Goal: Find specific page/section: Find specific page/section

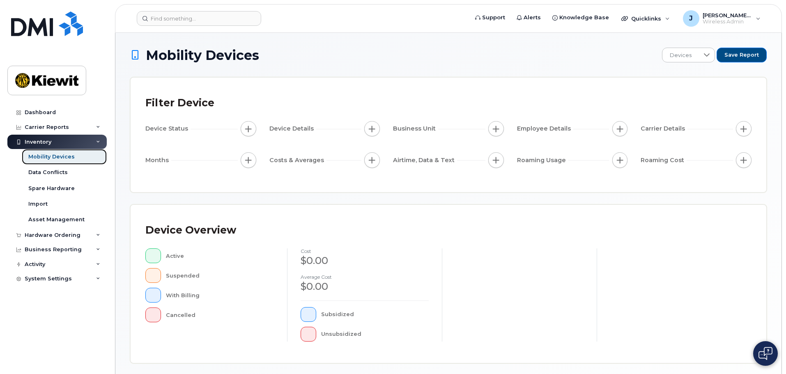
click at [60, 161] on link "Mobility Devices" at bounding box center [64, 157] width 85 height 16
click at [61, 156] on div "Mobility Devices" at bounding box center [51, 156] width 46 height 7
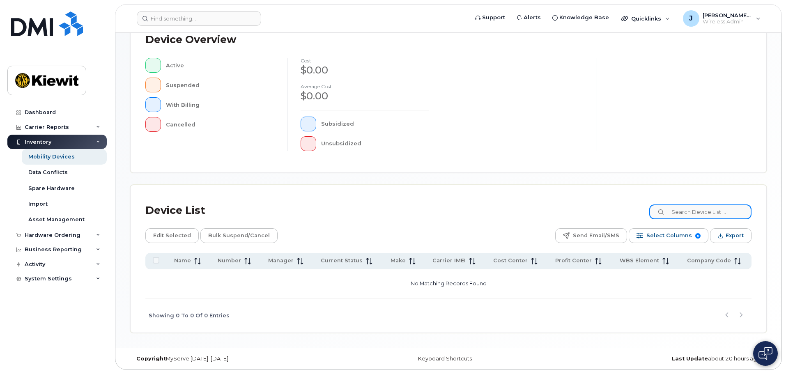
click at [712, 216] on input at bounding box center [700, 211] width 102 height 15
type input "105441"
click at [664, 214] on icon at bounding box center [661, 212] width 5 height 5
click at [546, 209] on div "Device List 105441" at bounding box center [448, 210] width 606 height 21
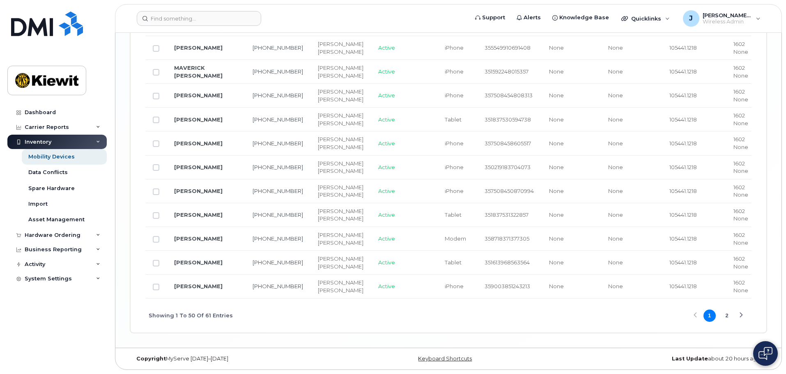
scroll to position [2159, 0]
click at [729, 316] on button "2" at bounding box center [726, 315] width 12 height 12
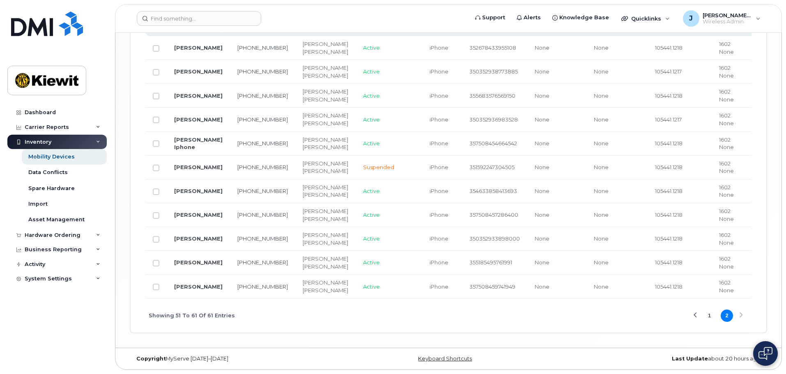
scroll to position [593, 0]
click at [334, 332] on div "Showing 51 To 61 Of 61 Entries 1 2" at bounding box center [448, 315] width 606 height 34
